Goal: Task Accomplishment & Management: Use online tool/utility

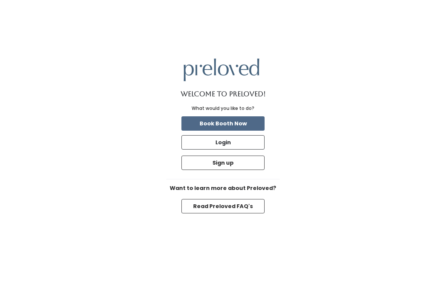
click at [252, 150] on button "Login" at bounding box center [222, 142] width 83 height 14
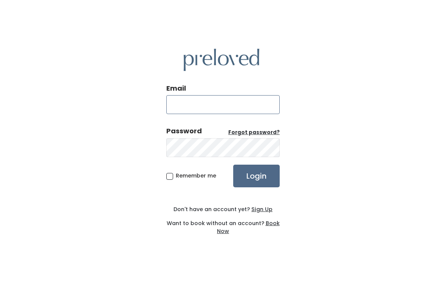
type input "edwardsville.store@preloved.love"
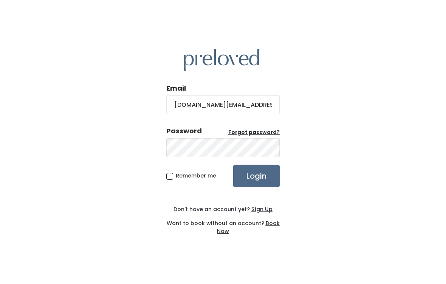
click at [256, 184] on input "Login" at bounding box center [256, 176] width 46 height 23
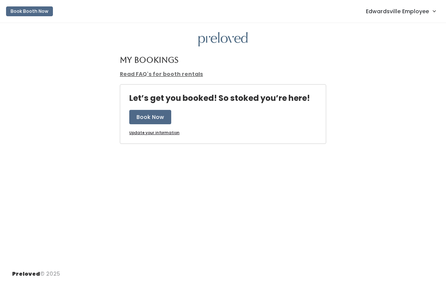
click at [178, 75] on link "Read FAQ's for booth rentals" at bounding box center [161, 74] width 83 height 8
click at [400, 11] on span "Edwardsville Employee" at bounding box center [397, 11] width 63 height 8
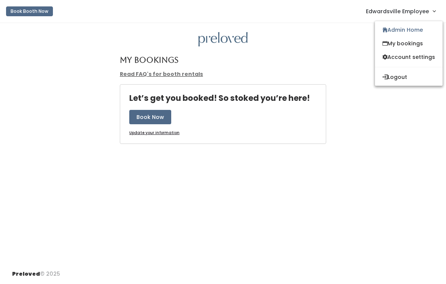
click at [412, 32] on link "Admin Home" at bounding box center [409, 30] width 68 height 14
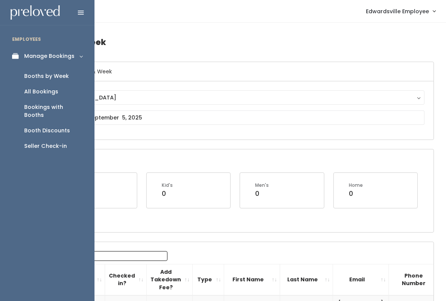
click at [67, 76] on div "Booths by Week" at bounding box center [46, 76] width 45 height 8
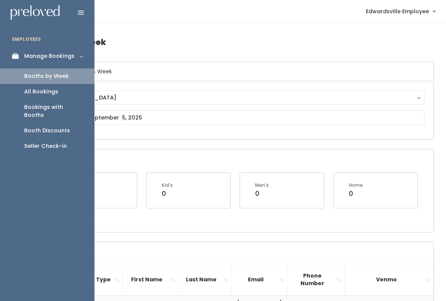
click at [15, 57] on icon at bounding box center [17, 56] width 11 height 6
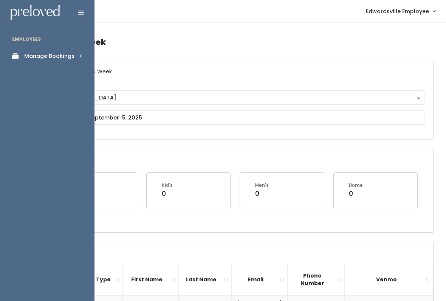
click at [66, 58] on div "Manage Bookings" at bounding box center [49, 56] width 50 height 8
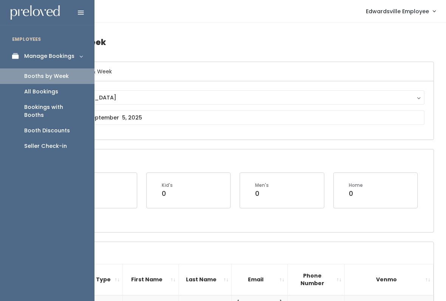
click at [175, 69] on h6 "Select Location & Week" at bounding box center [236, 71] width 394 height 19
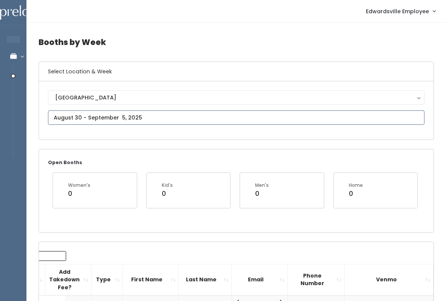
click at [177, 117] on input "text" at bounding box center [236, 117] width 376 height 14
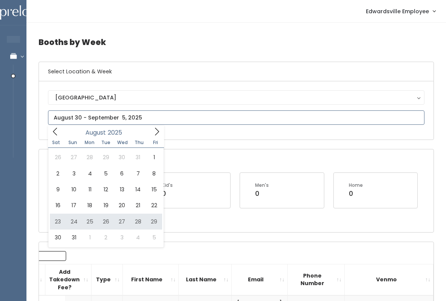
type input "August 23 to August 29"
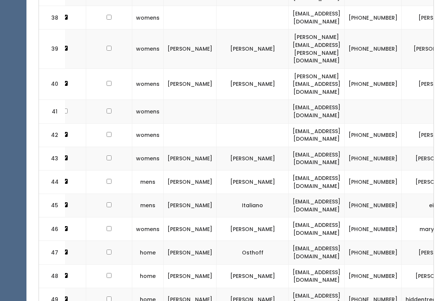
scroll to position [0, 60]
